Goal: Information Seeking & Learning: Learn about a topic

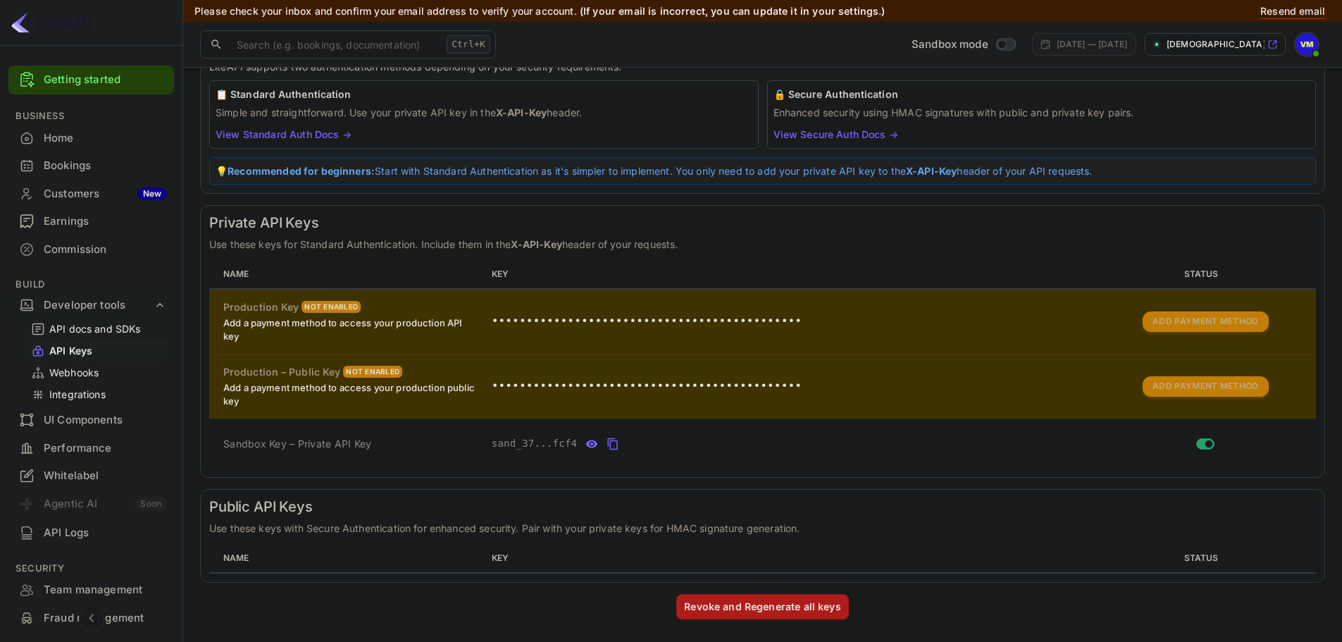
click at [96, 332] on p "API docs and SDKs" at bounding box center [95, 328] width 92 height 15
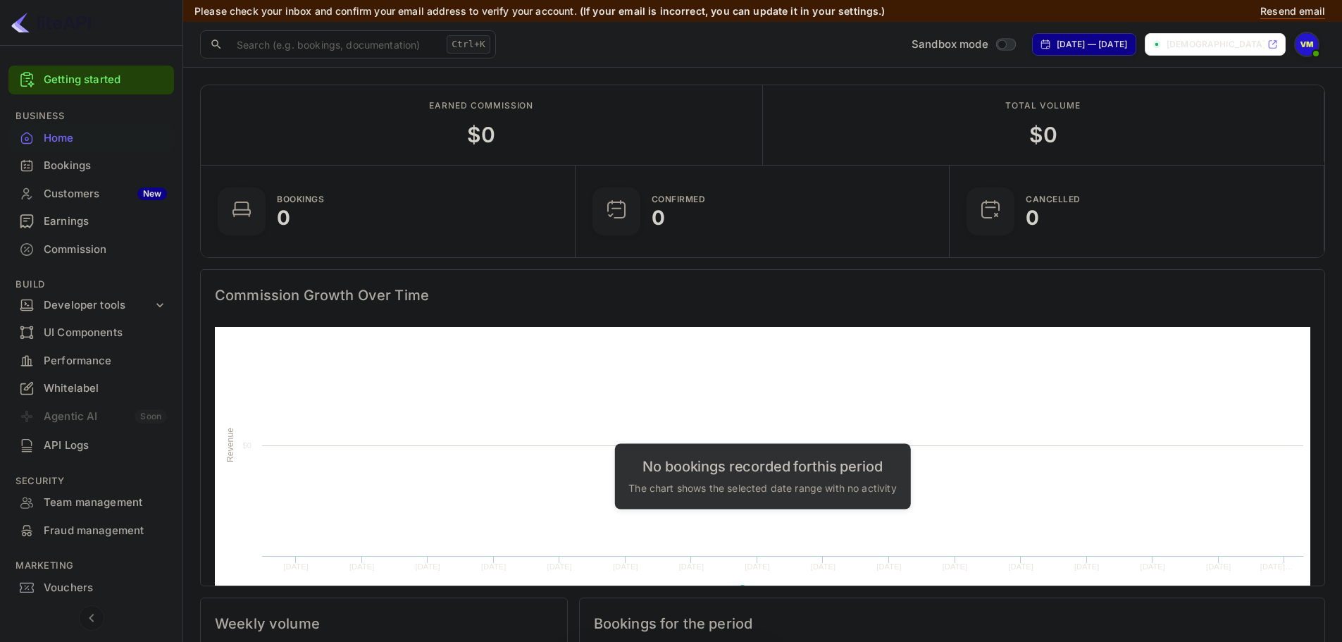
scroll to position [218, 355]
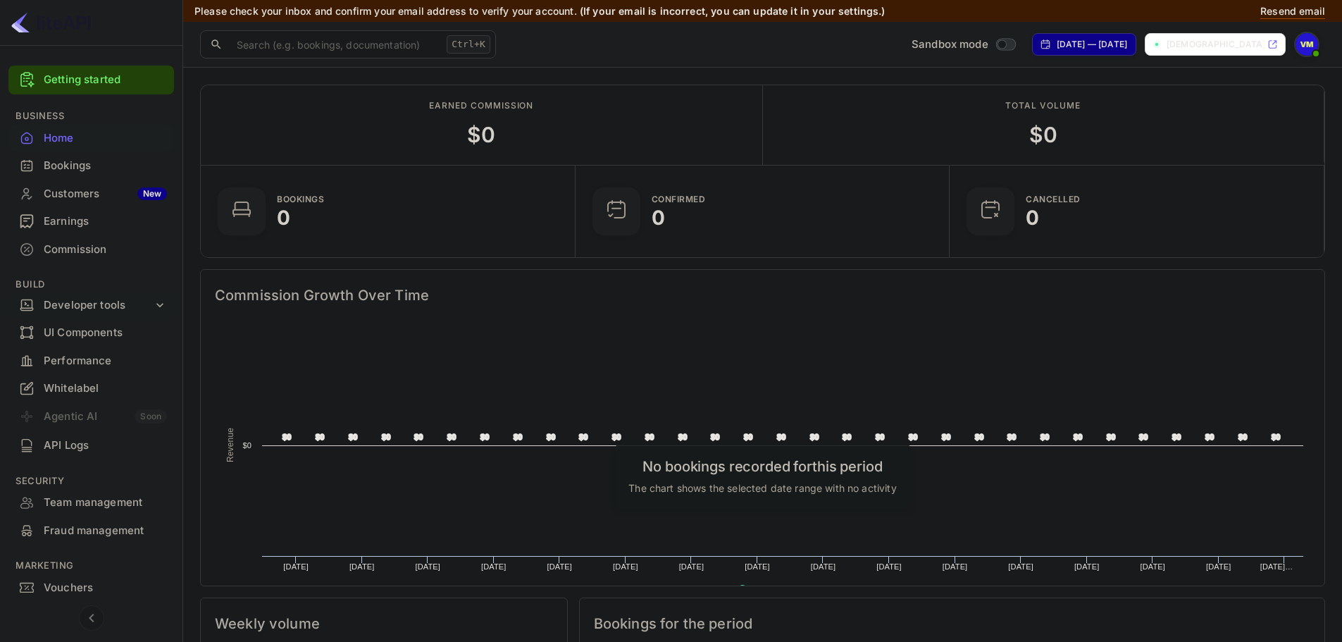
click at [132, 297] on div "Developer tools" at bounding box center [98, 305] width 109 height 16
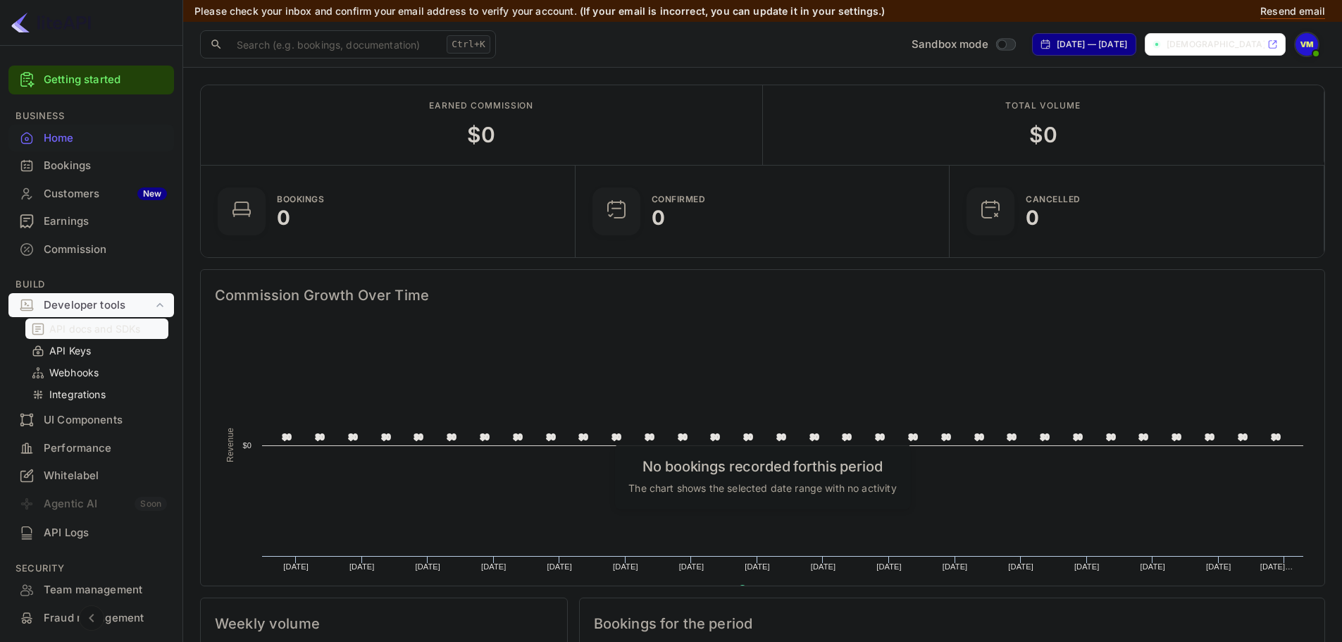
click at [127, 319] on div "API docs and SDKs" at bounding box center [96, 328] width 143 height 20
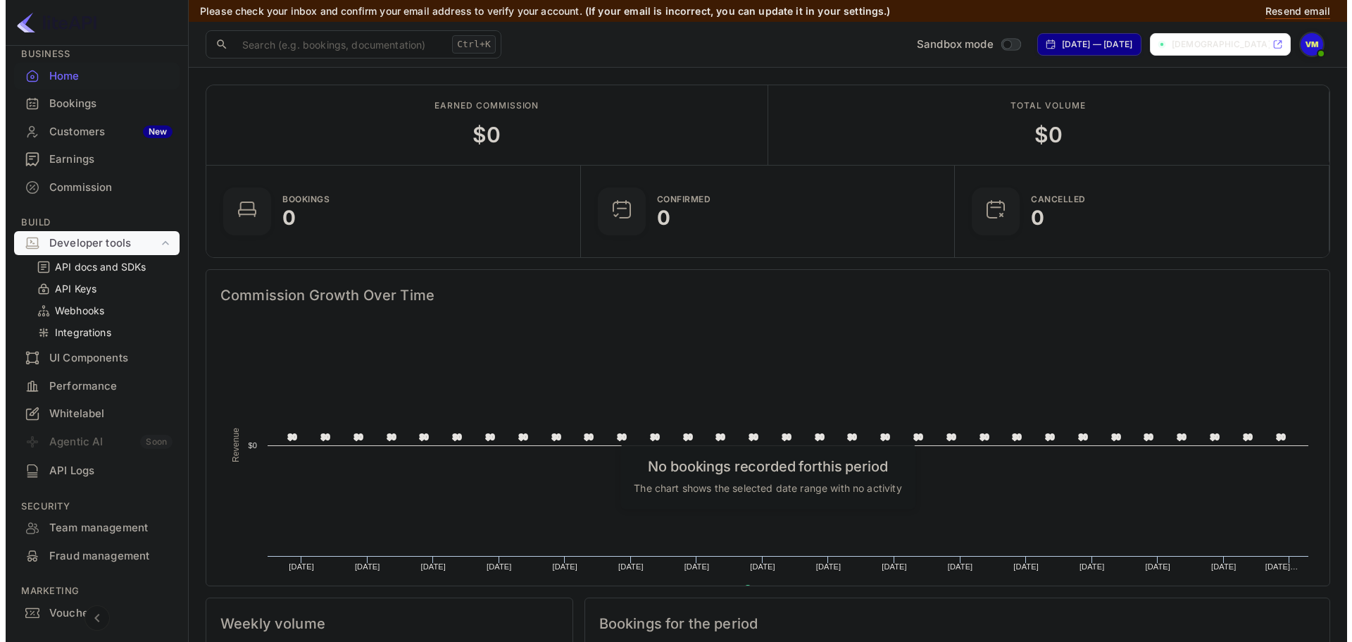
scroll to position [125, 0]
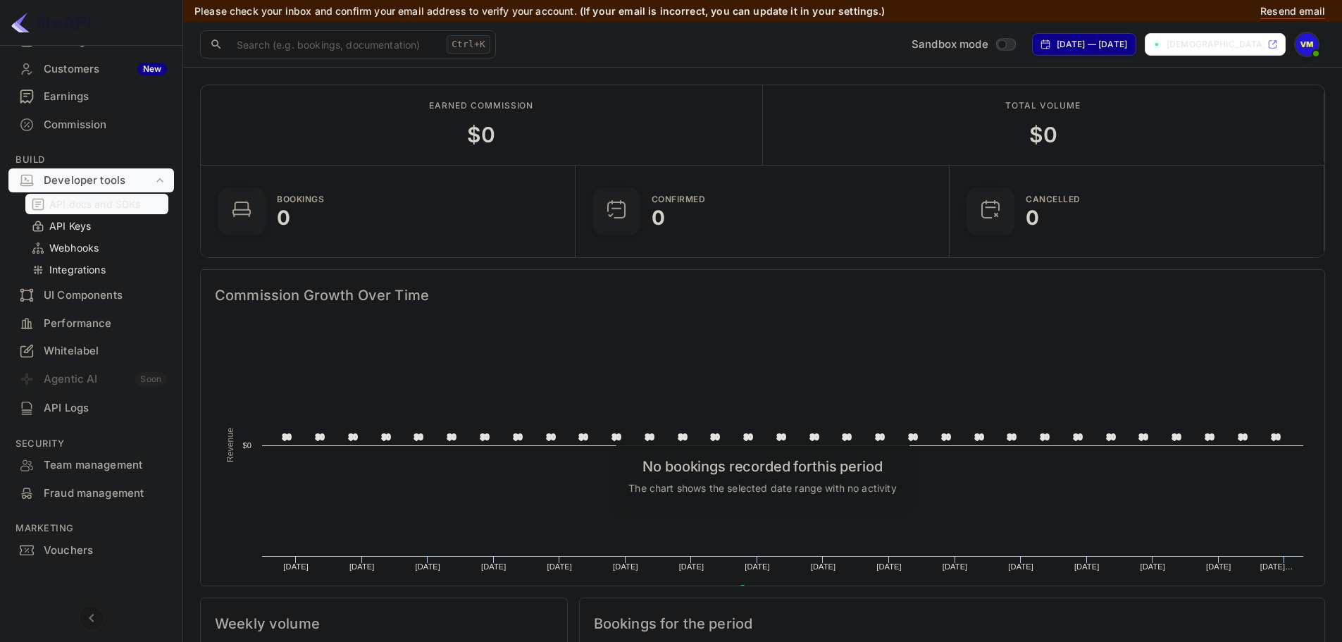
click at [76, 207] on p "API docs and SDKs" at bounding box center [95, 204] width 92 height 15
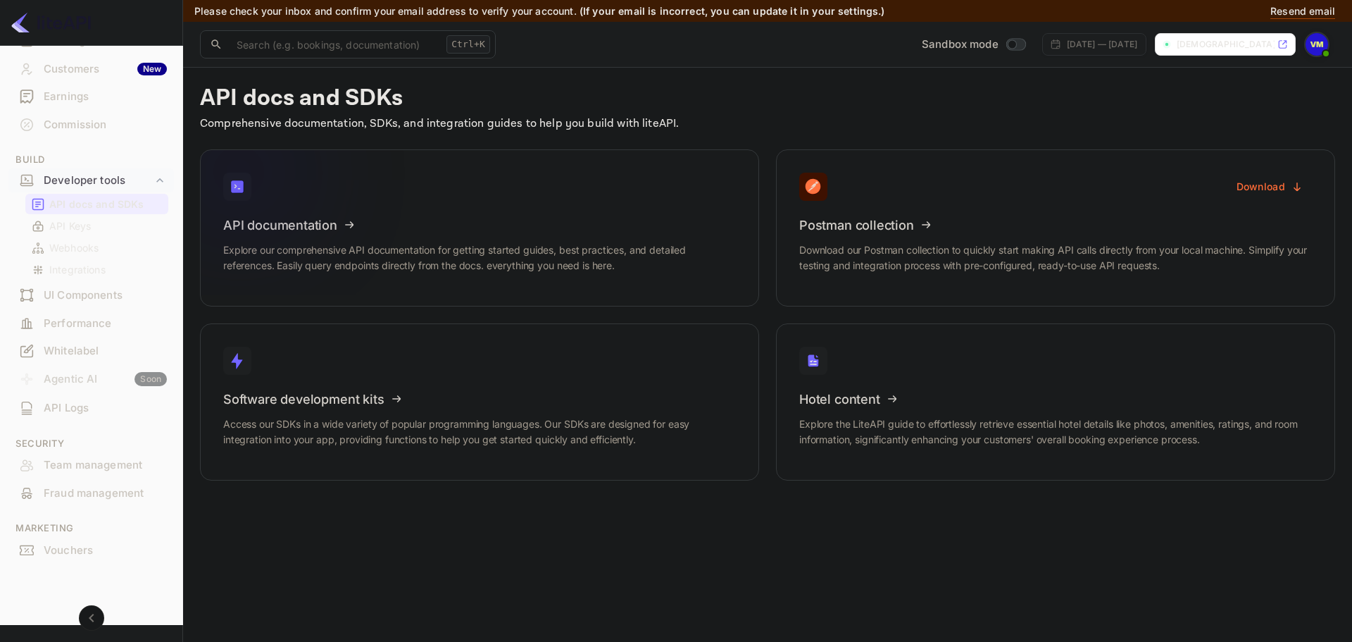
click at [409, 268] on icon at bounding box center [310, 222] width 219 height 145
